Goal: Find specific page/section: Find specific page/section

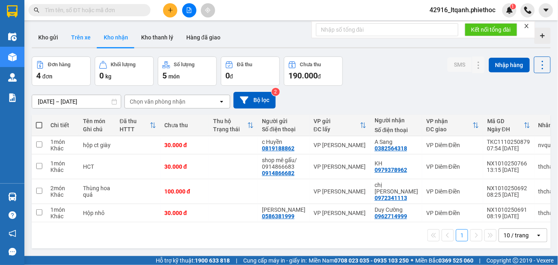
click at [81, 34] on button "Trên xe" at bounding box center [81, 38] width 33 height 20
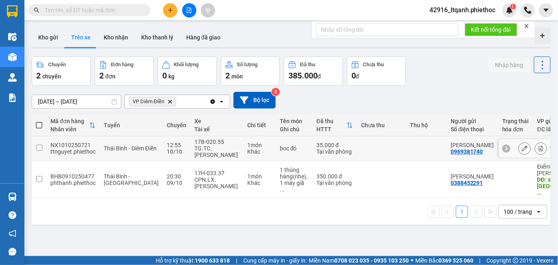
scroll to position [0, 155]
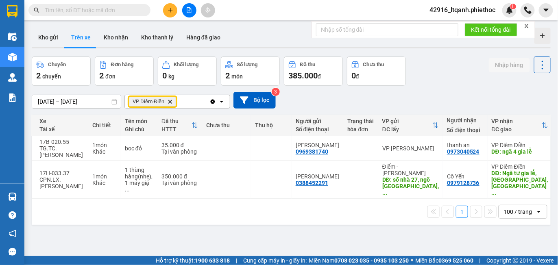
click at [170, 100] on icon "Delete" at bounding box center [169, 101] width 5 height 5
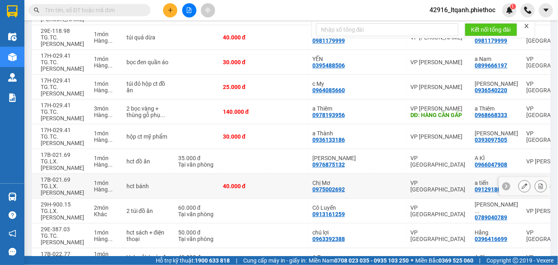
scroll to position [0, 0]
